Goal: Information Seeking & Learning: Learn about a topic

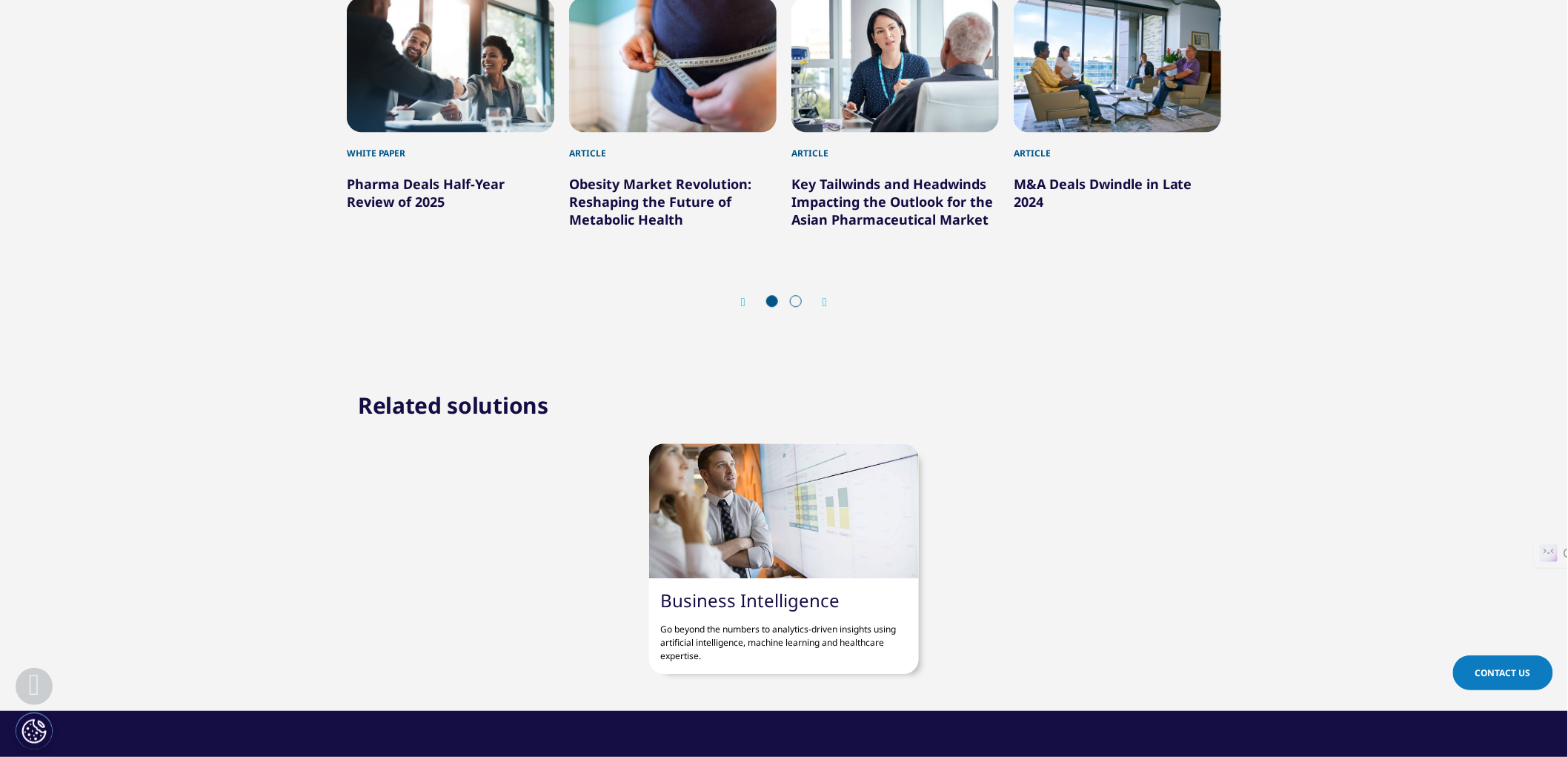
scroll to position [739, 875]
click at [633, 200] on link "Obesity Market Revolution: Reshaping the Future of Metabolic Health" at bounding box center [660, 202] width 182 height 53
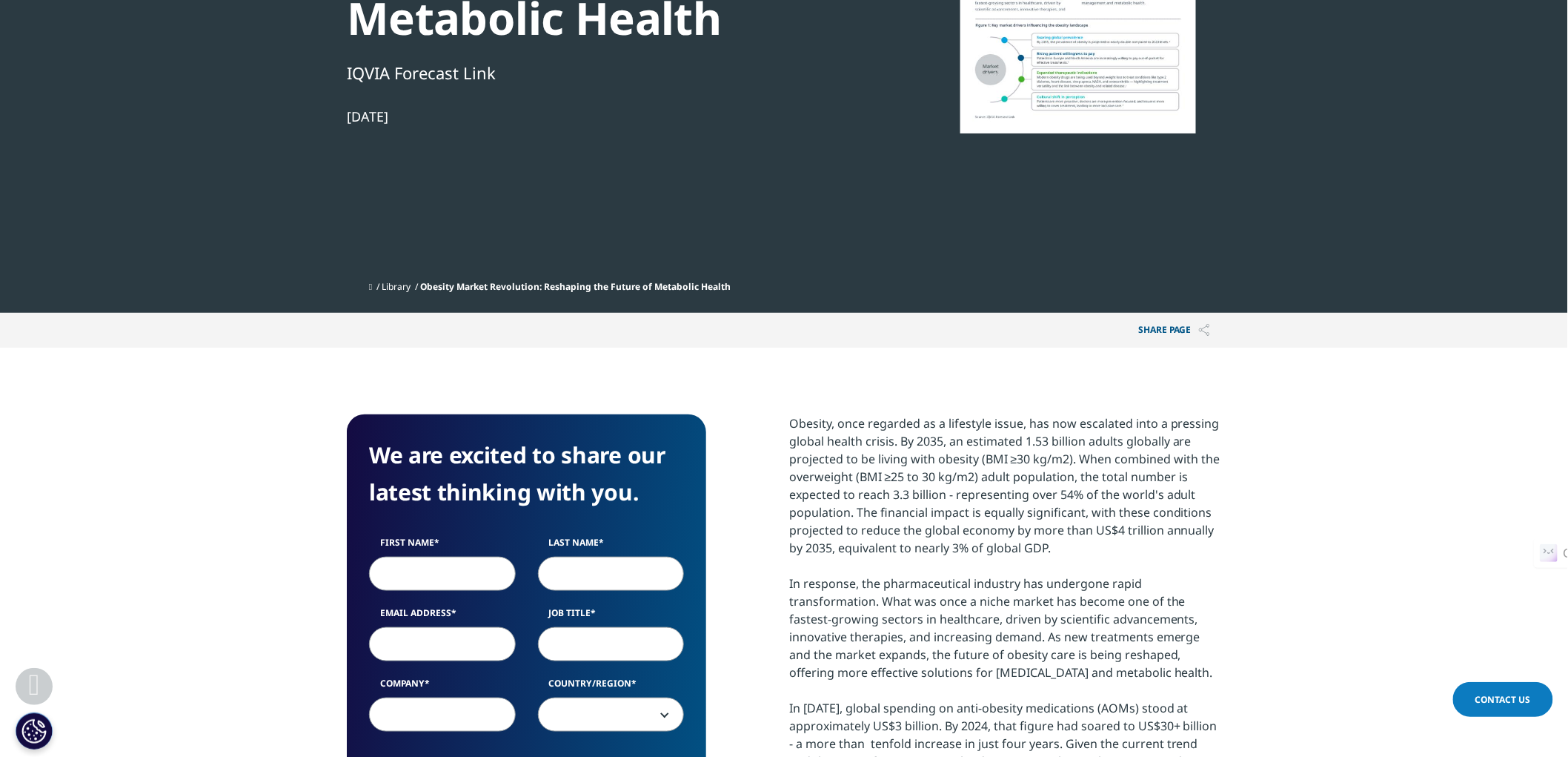
scroll to position [165, 0]
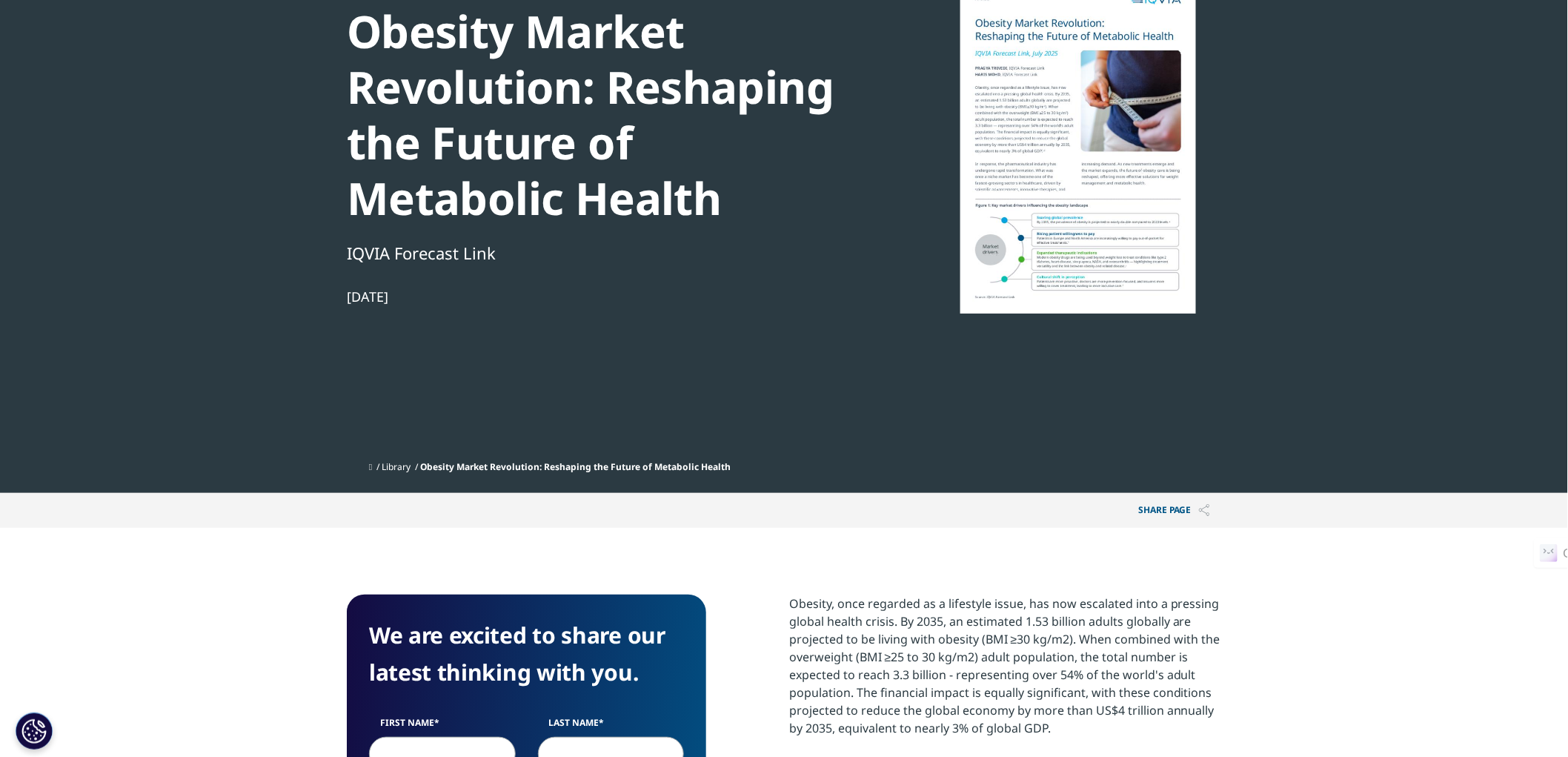
click at [1088, 234] on div at bounding box center [1078, 146] width 286 height 334
click at [697, 467] on span "Obesity Market Revolution: Reshaping the Future of Metabolic Health" at bounding box center [576, 466] width 311 height 12
click at [678, 464] on span "Obesity Market Revolution: Reshaping the Future of Metabolic Health" at bounding box center [576, 466] width 311 height 12
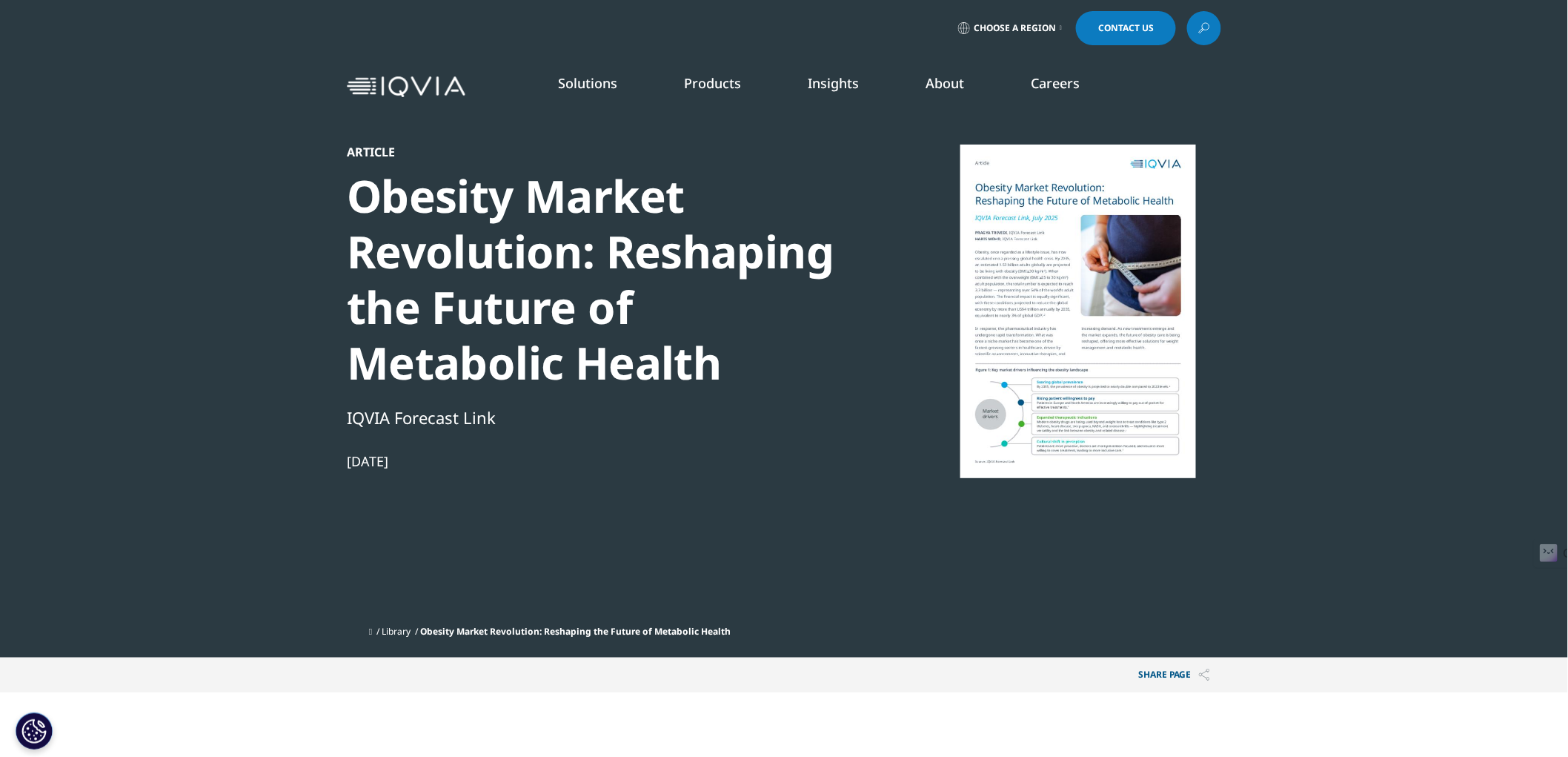
click at [150, 252] on link "DISCOVER INSIGHTS" at bounding box center [227, 254] width 328 height 12
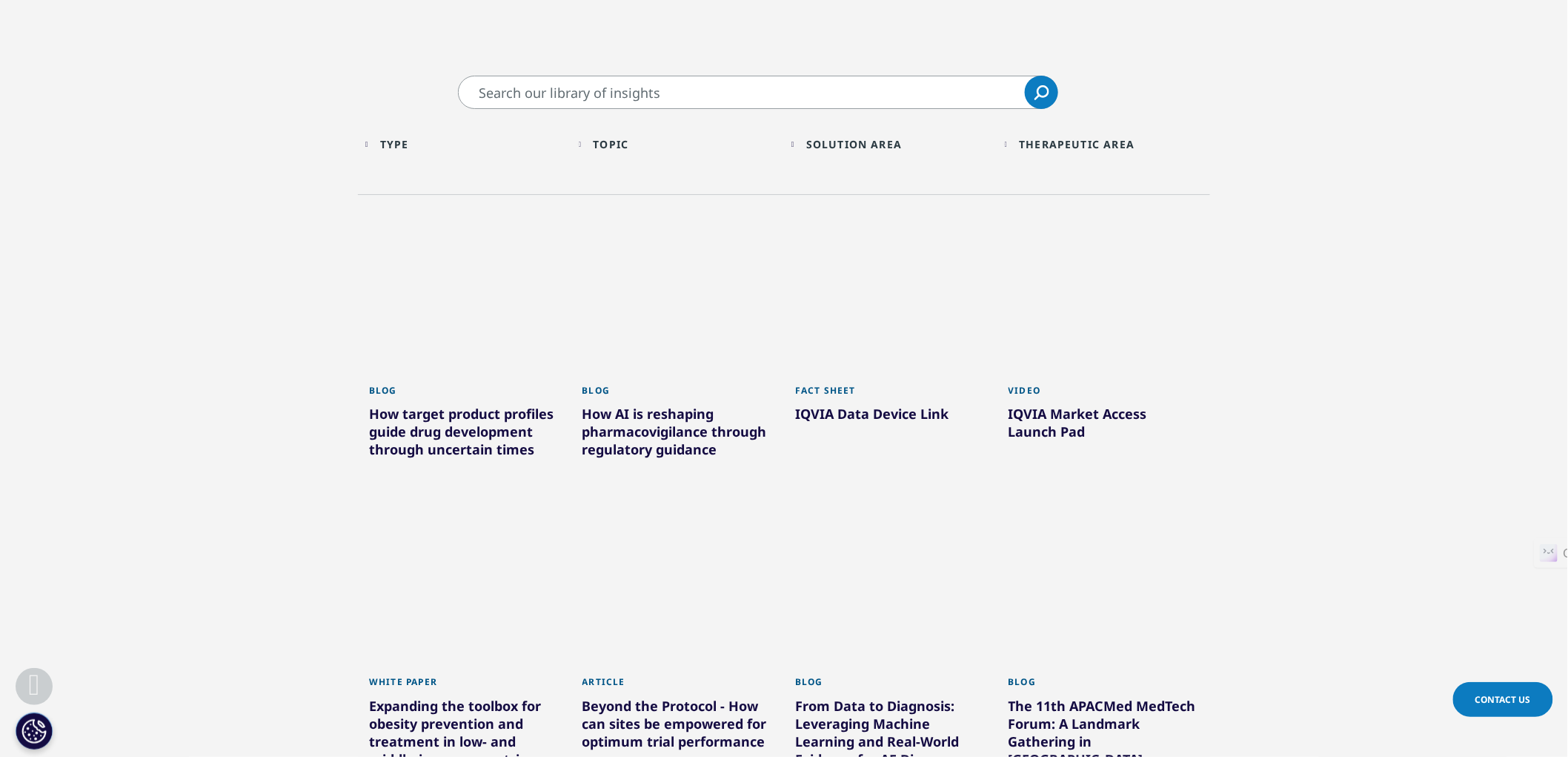
scroll to position [604, 0]
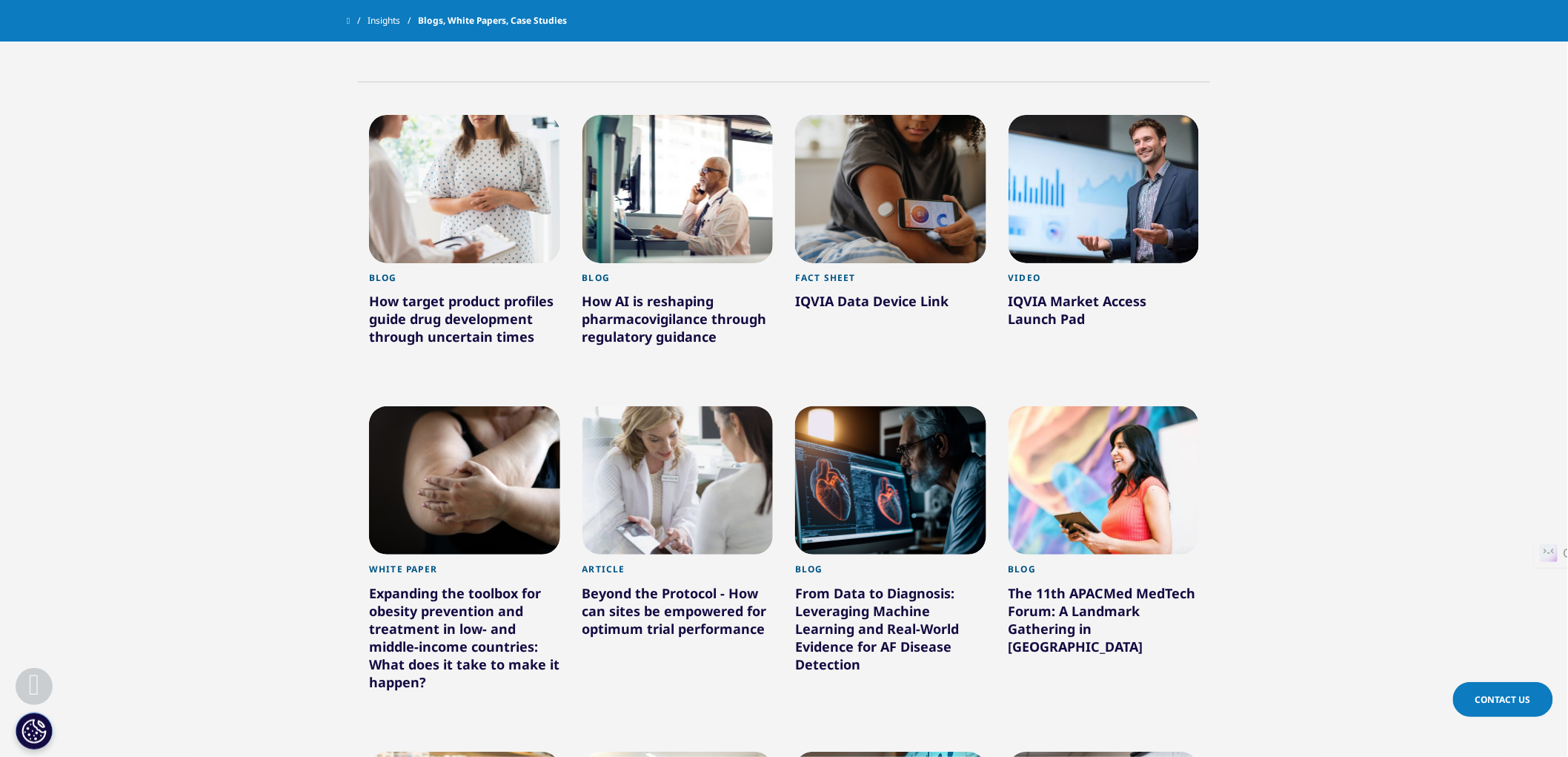
click at [472, 330] on div "How target product profiles guide drug development through uncertain times" at bounding box center [465, 322] width 191 height 59
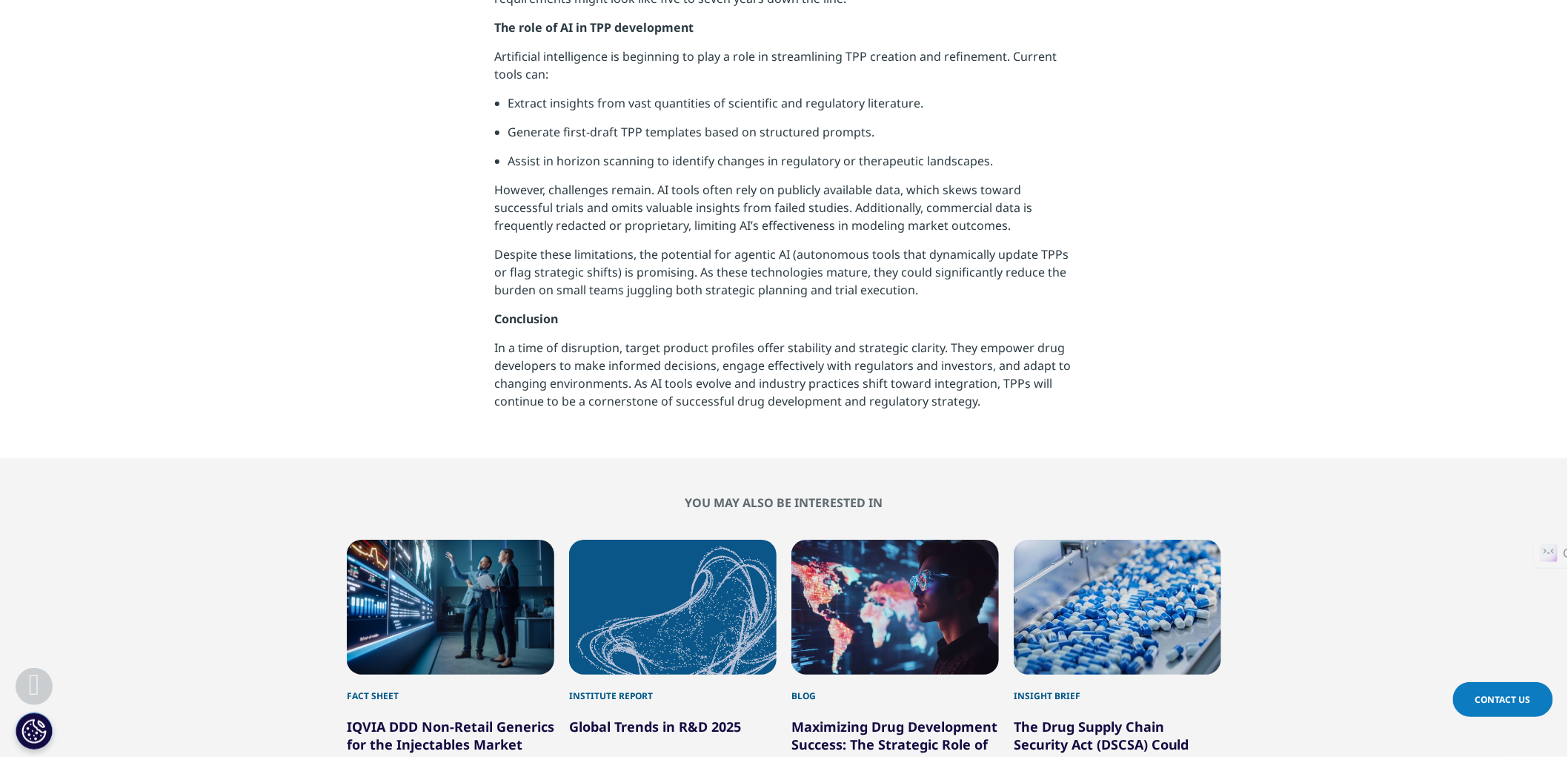
scroll to position [2237, 0]
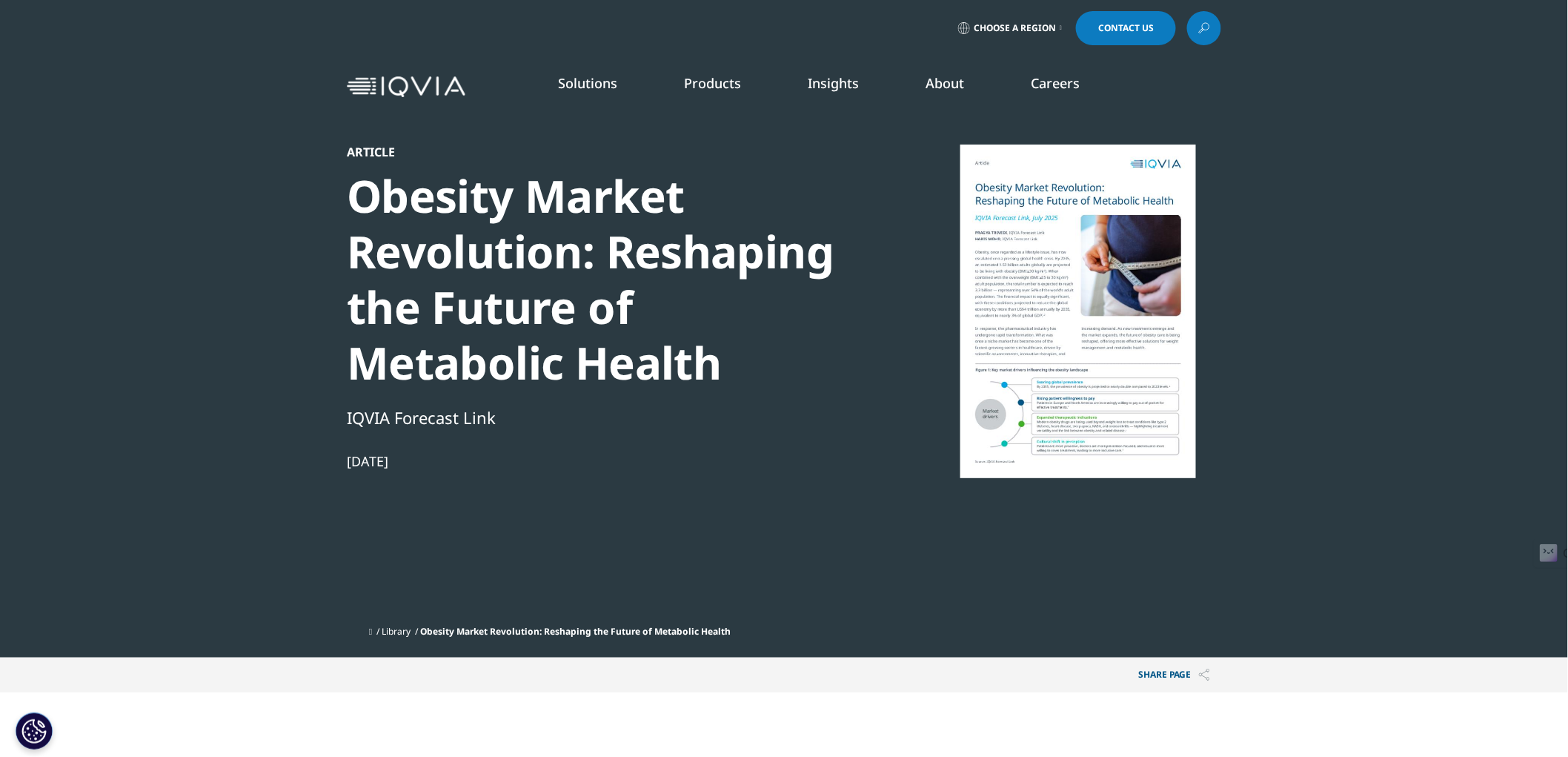
scroll to position [589, 875]
click at [1053, 428] on div at bounding box center [1078, 311] width 286 height 334
click at [419, 420] on div "IQVIA Forecast Link" at bounding box center [600, 417] width 508 height 25
drag, startPoint x: 355, startPoint y: 416, endPoint x: 472, endPoint y: 416, distance: 117.0
click at [472, 416] on div "IQVIA Forecast Link" at bounding box center [600, 417] width 508 height 25
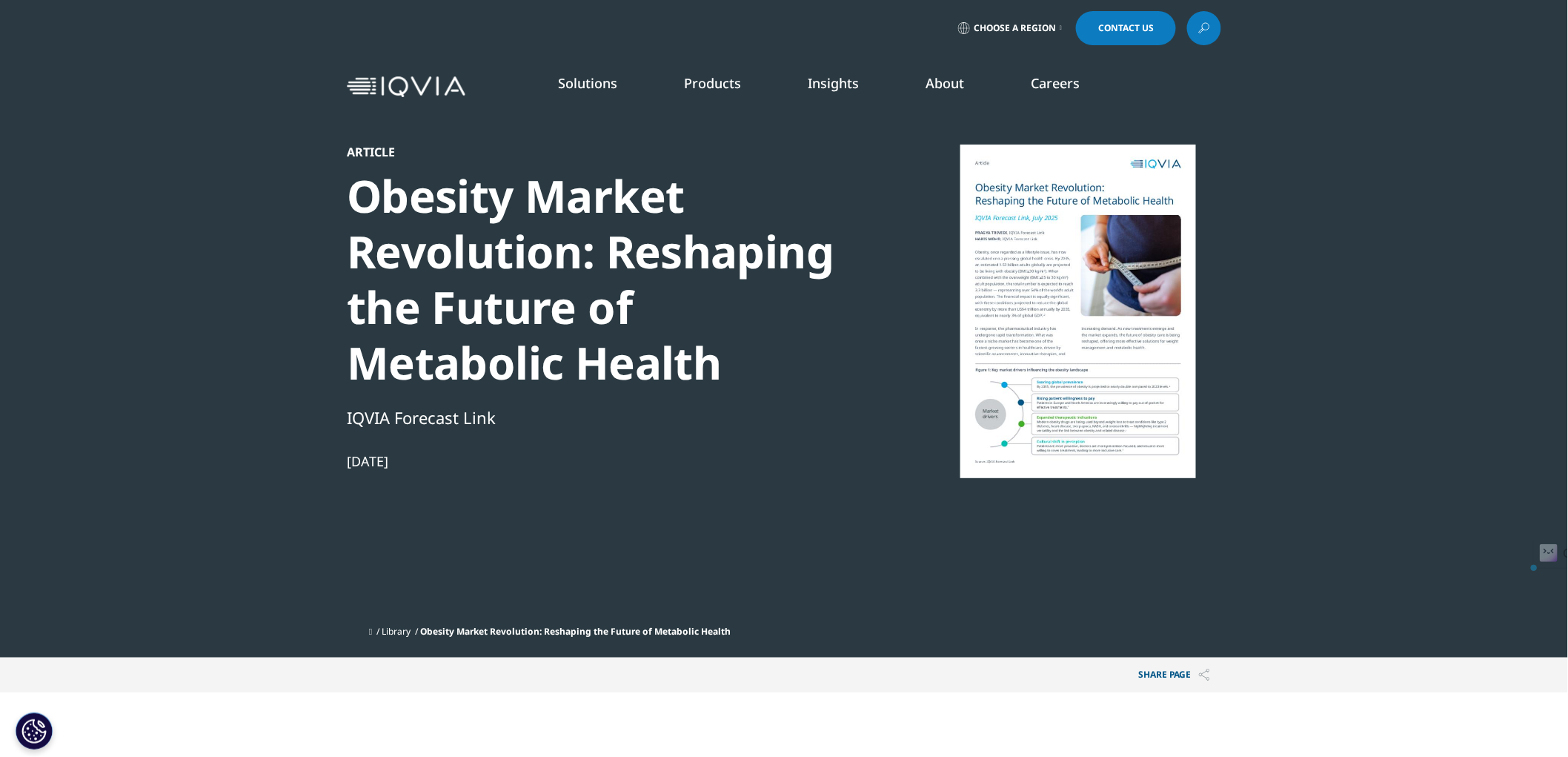
click at [454, 479] on div "Article Obesity Market Revolution: Reshaping the Future of Metabolic Health IQV…" at bounding box center [600, 381] width 508 height 473
click at [369, 91] on img at bounding box center [406, 87] width 119 height 22
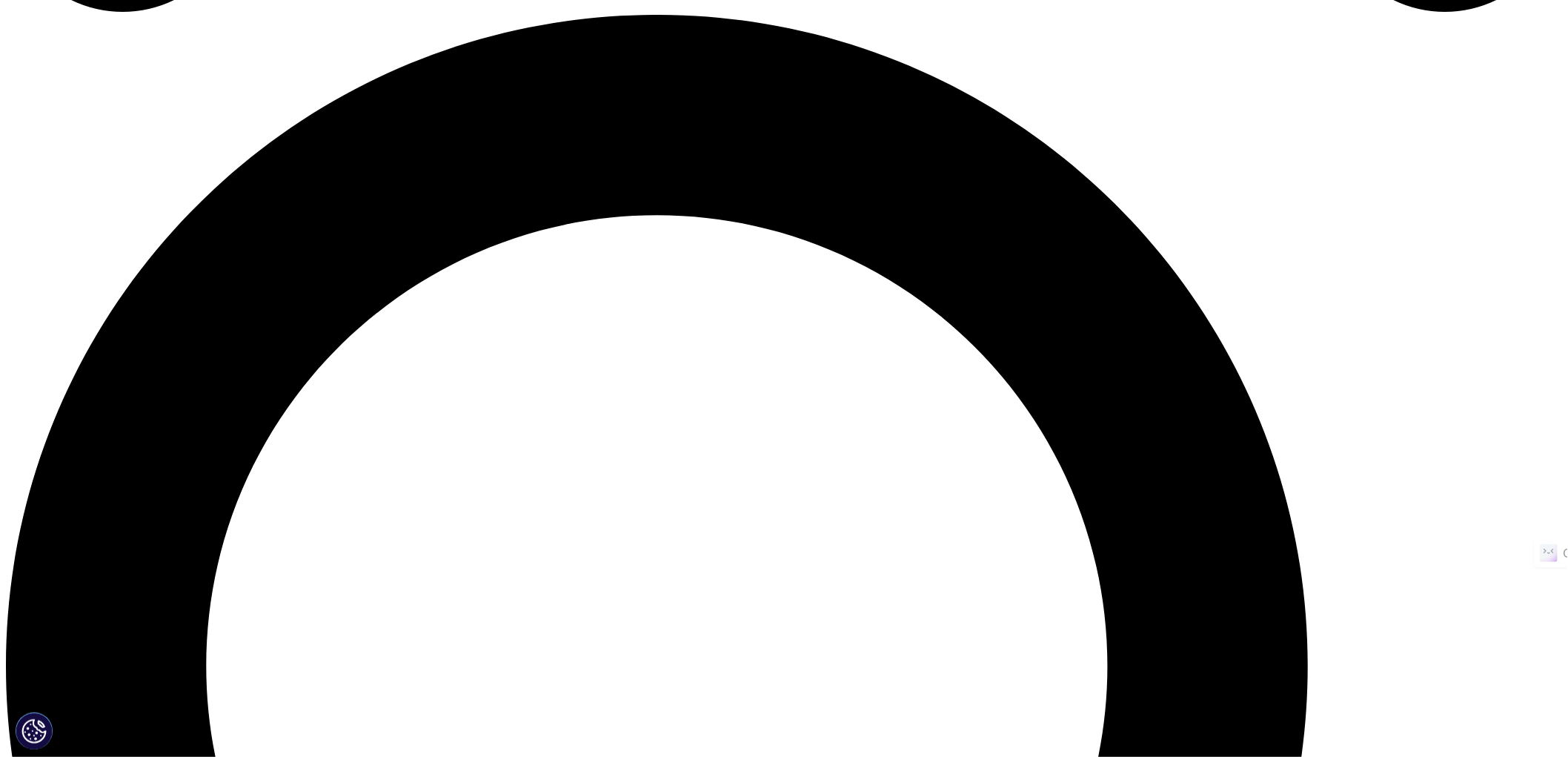
scroll to position [1648, 0]
